Goal: Find specific page/section: Find specific page/section

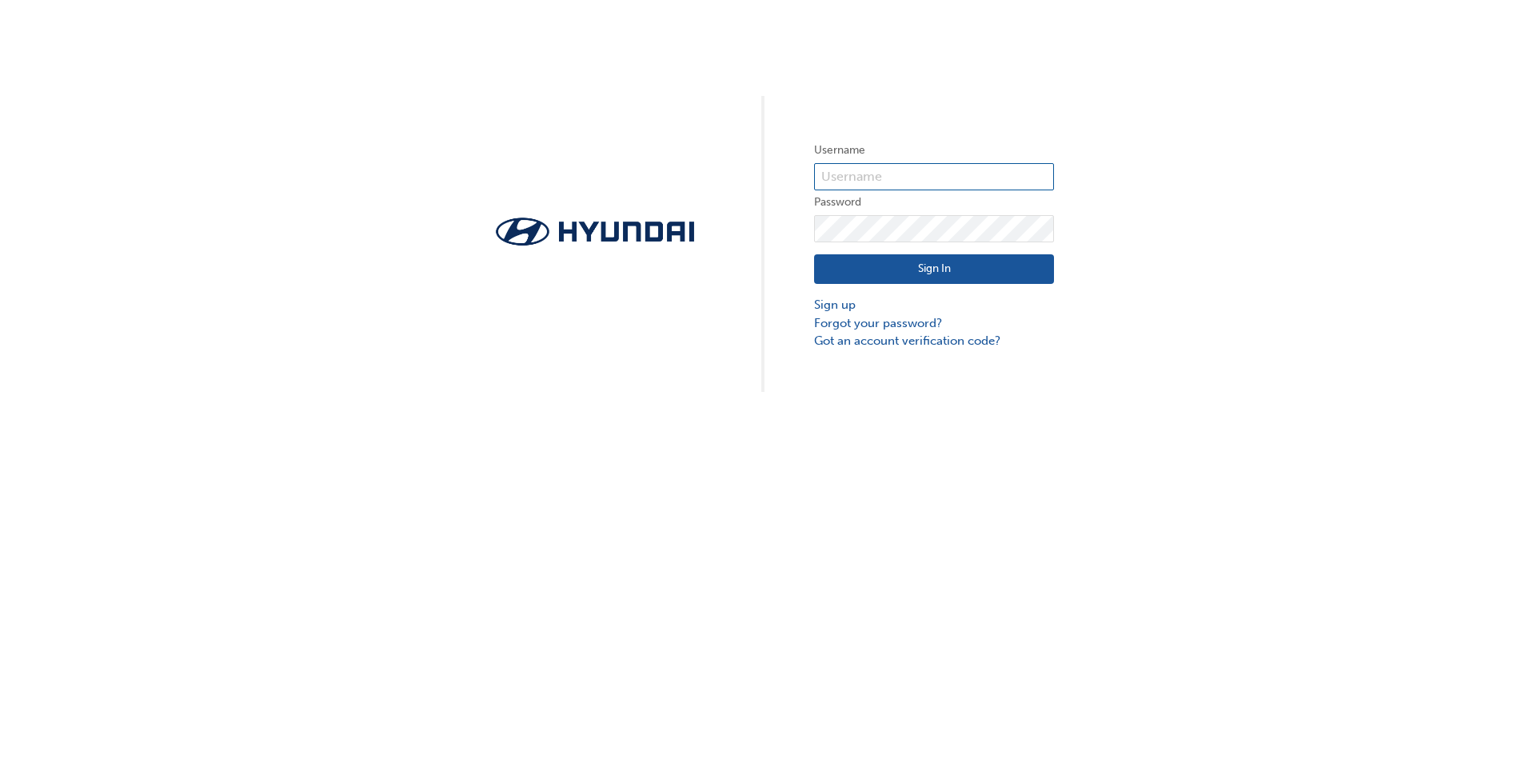
type input "596"
click at [894, 277] on button "Sign In" at bounding box center [934, 269] width 240 height 30
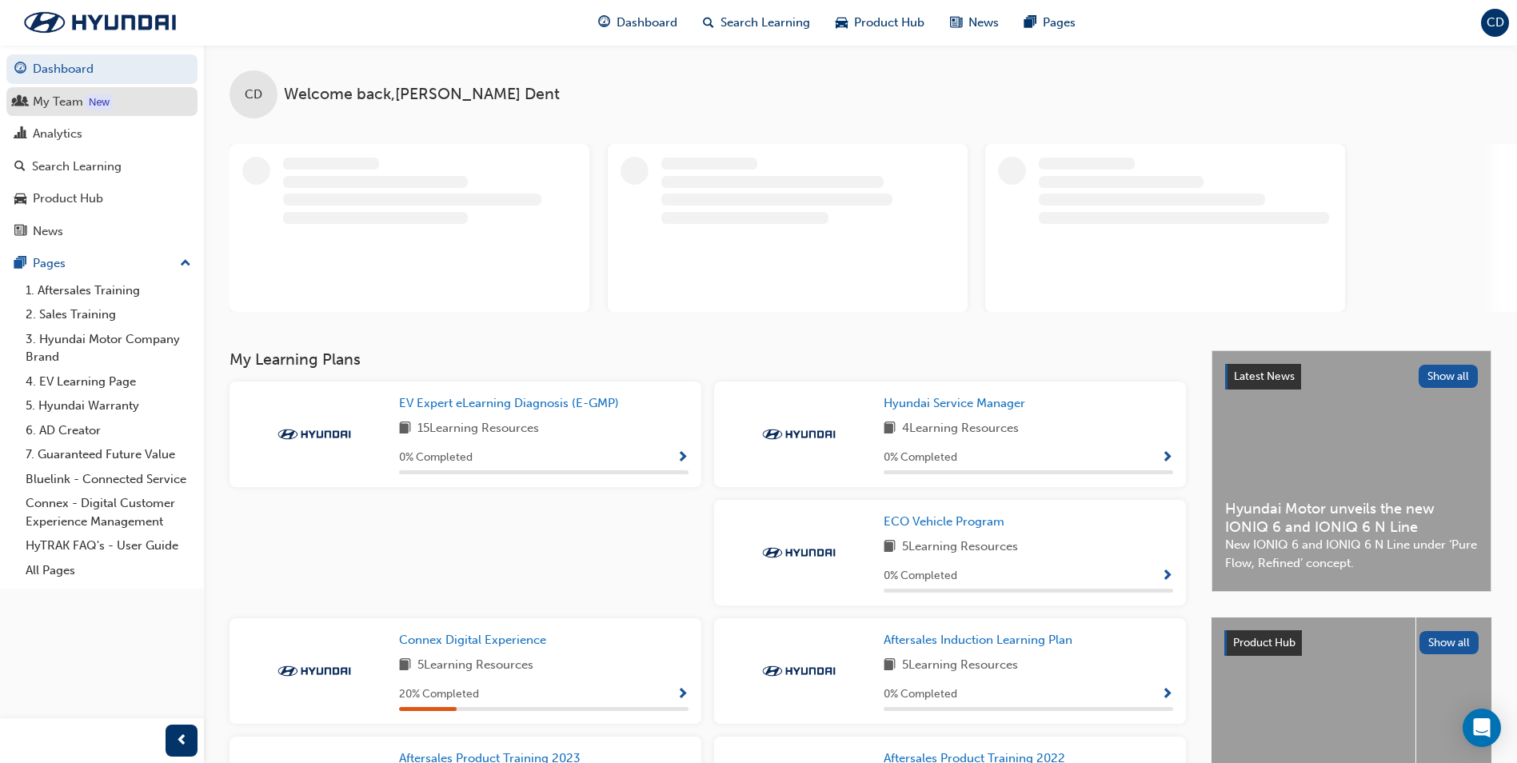
click at [73, 98] on div "My Team" at bounding box center [58, 102] width 50 height 18
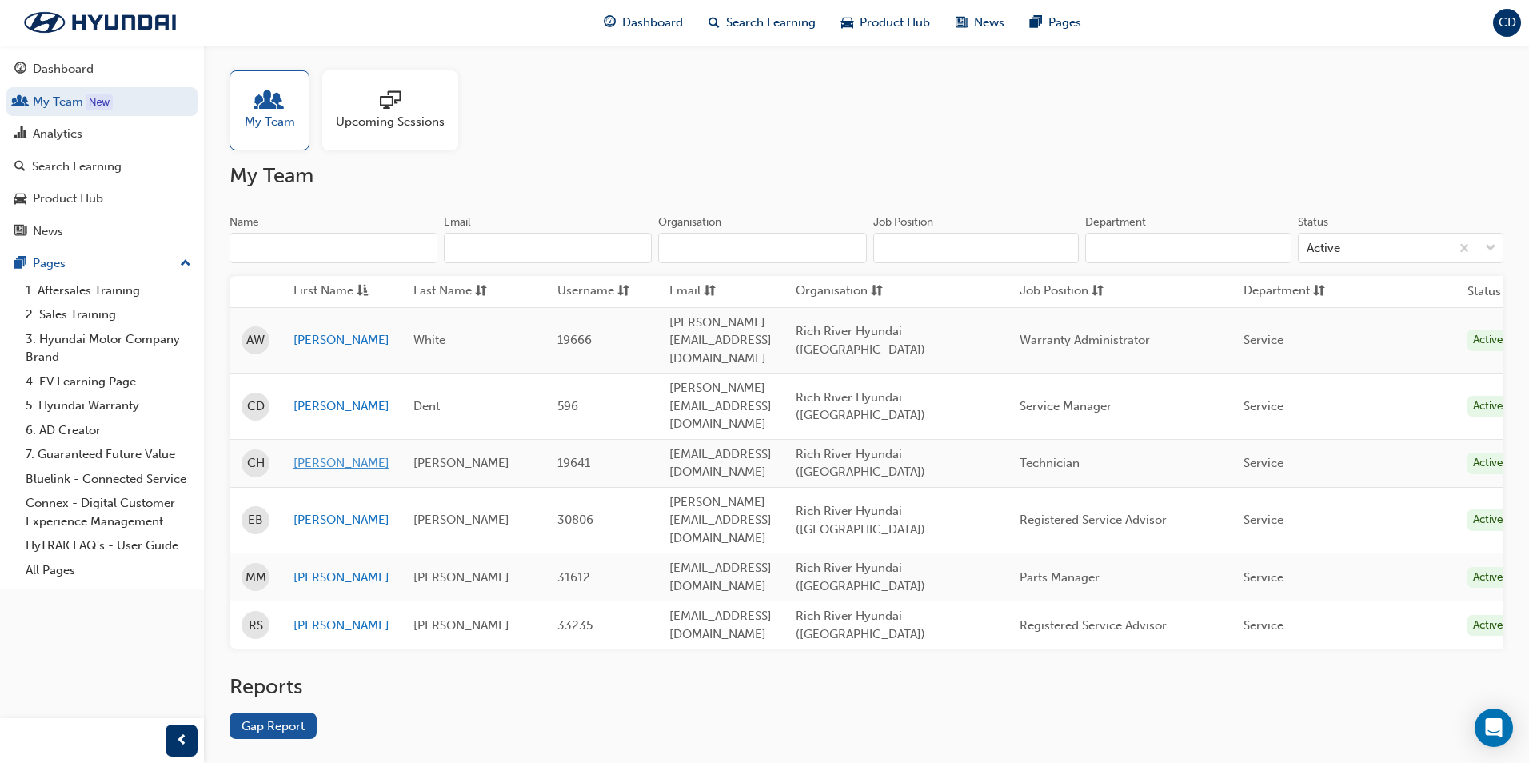
click at [301, 454] on link "[PERSON_NAME]" at bounding box center [341, 463] width 96 height 18
